Goal: Find specific page/section: Find specific page/section

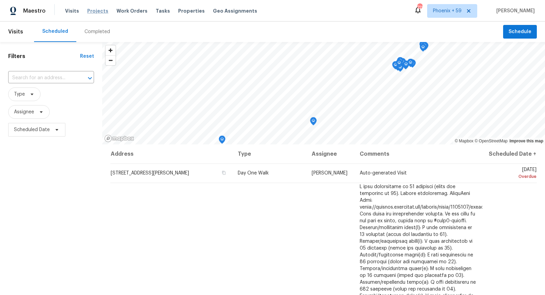
click at [95, 14] on span "Projects" at bounding box center [97, 10] width 21 height 7
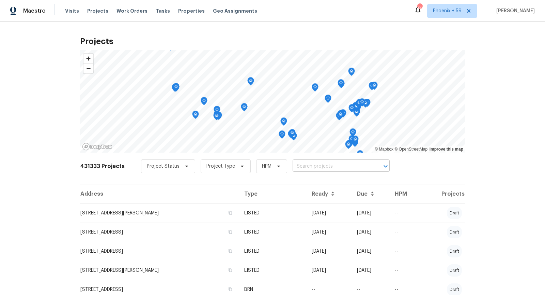
click at [305, 164] on input "text" at bounding box center [332, 166] width 78 height 11
type input "1319"
type input "1319 lowhill"
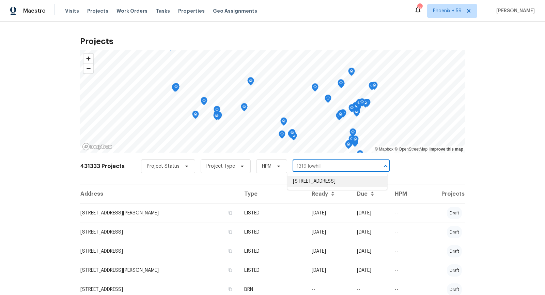
click at [311, 185] on li "1319 Lowhill Dr, Royse City, TX 75189" at bounding box center [338, 181] width 100 height 11
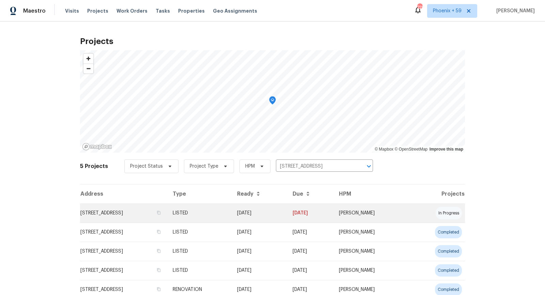
click at [145, 217] on td "1319 Lowhill Dr, Royse City, TX 75189" at bounding box center [123, 212] width 87 height 19
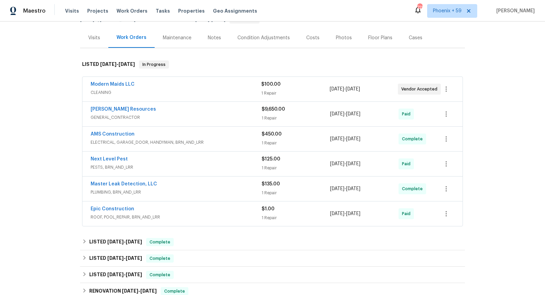
scroll to position [76, 0]
click at [182, 141] on span "ELECTRICAL, GARAGE_DOOR, HANDYMAN, BRN_AND_LRR" at bounding box center [176, 141] width 171 height 7
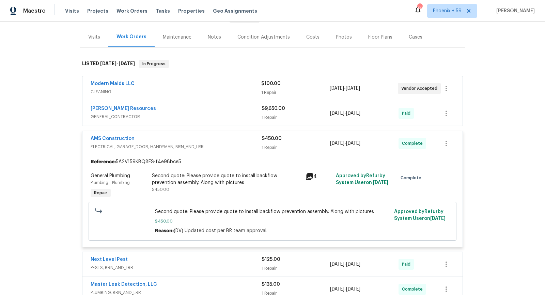
click at [311, 175] on icon at bounding box center [309, 176] width 8 height 8
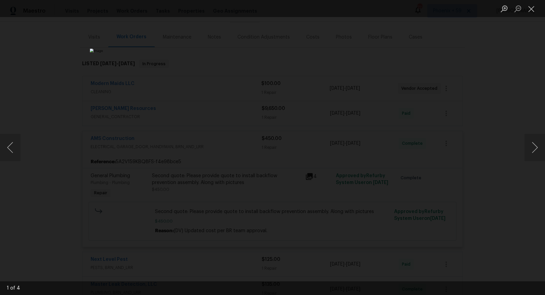
click at [421, 200] on div "Lightbox" at bounding box center [272, 147] width 545 height 295
click at [522, 90] on div "Lightbox" at bounding box center [272, 147] width 545 height 295
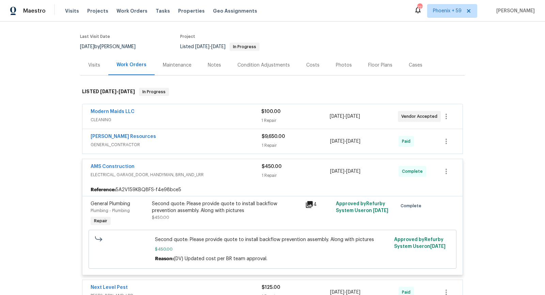
scroll to position [46, 0]
